Goal: Navigation & Orientation: Find specific page/section

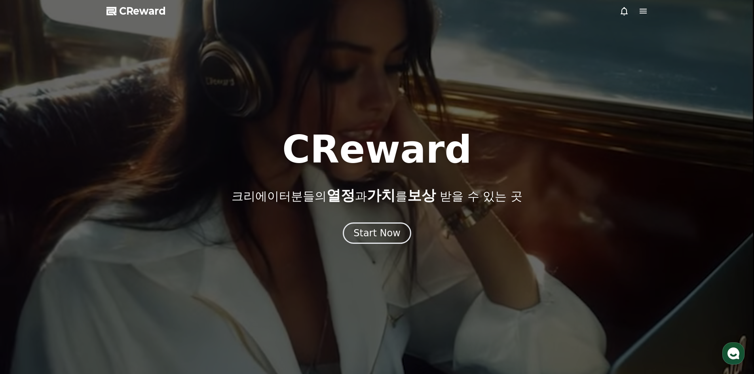
click at [387, 233] on div "Start Now" at bounding box center [376, 233] width 47 height 13
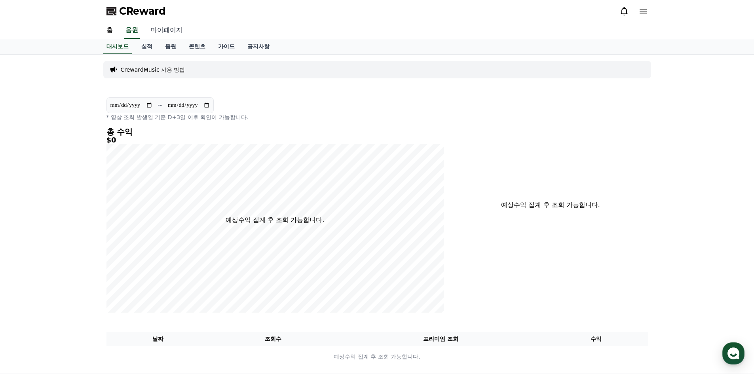
click at [159, 31] on link "마이페이지" at bounding box center [166, 30] width 44 height 17
select select "**********"
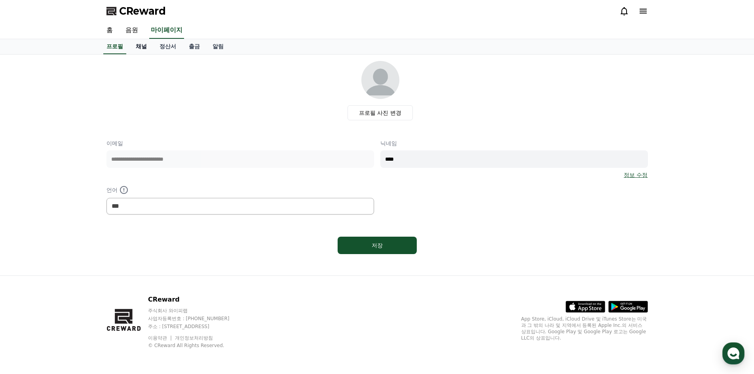
click at [140, 49] on link "채널" at bounding box center [141, 46] width 24 height 15
